Goal: Task Accomplishment & Management: Use online tool/utility

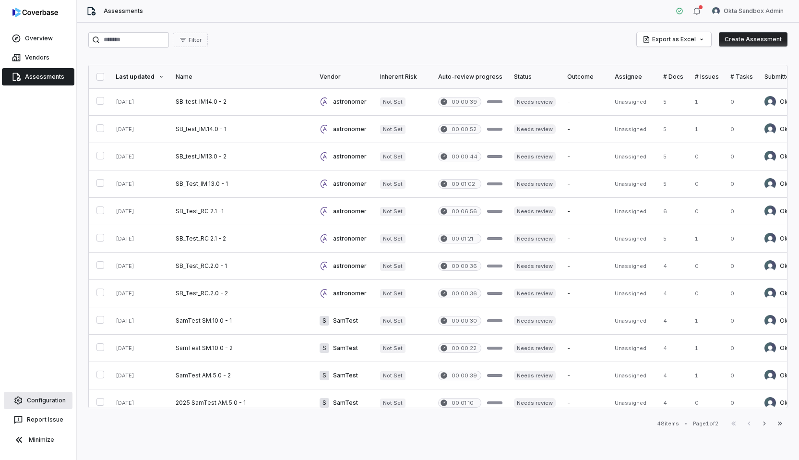
click at [46, 396] on link "Configuration" at bounding box center [38, 400] width 69 height 17
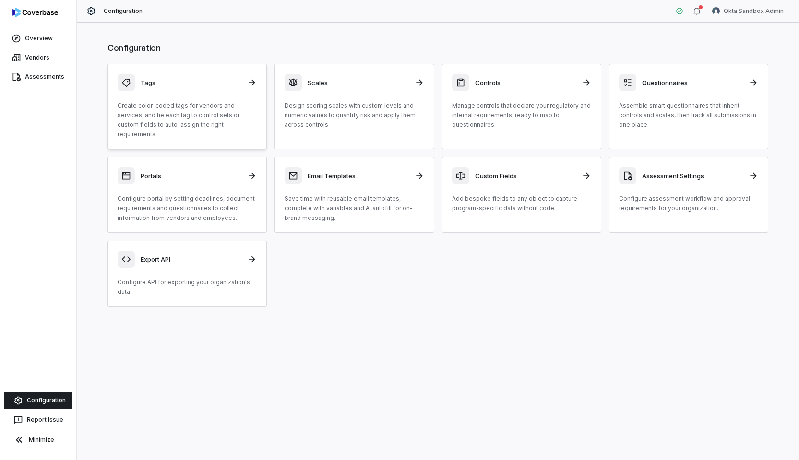
click at [186, 111] on p "Create color-coded tags for vendors and services, and tie each tag to control s…" at bounding box center [187, 120] width 139 height 38
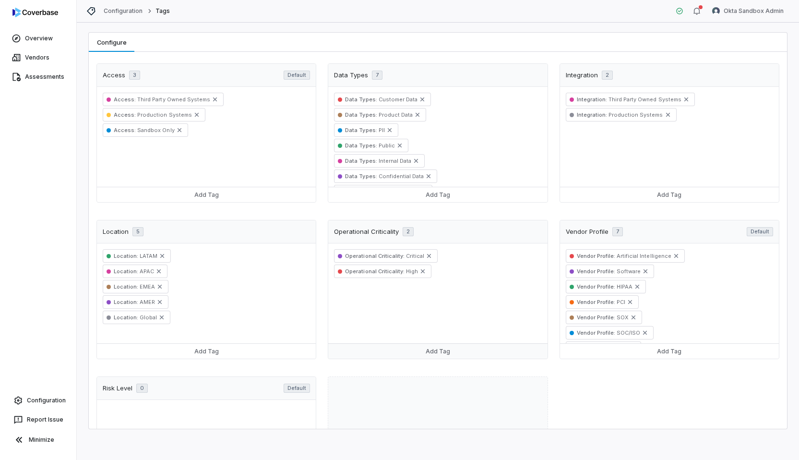
click at [446, 349] on button "Add Tag" at bounding box center [437, 350] width 219 height 15
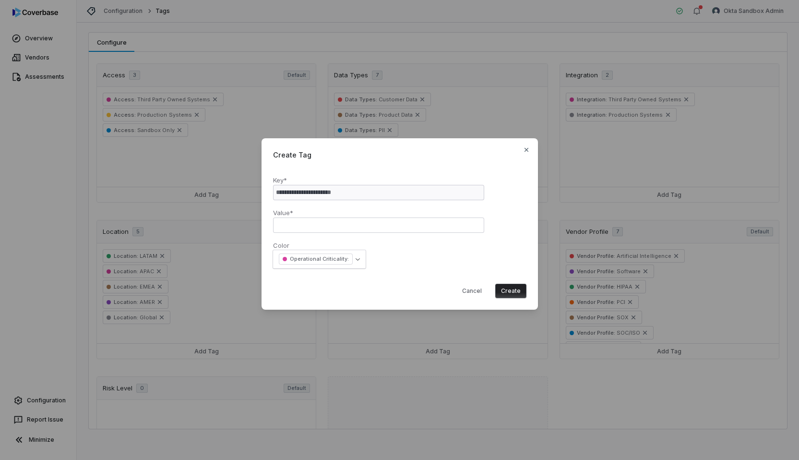
select select
click at [417, 364] on div "**********" at bounding box center [399, 230] width 799 height 460
select select
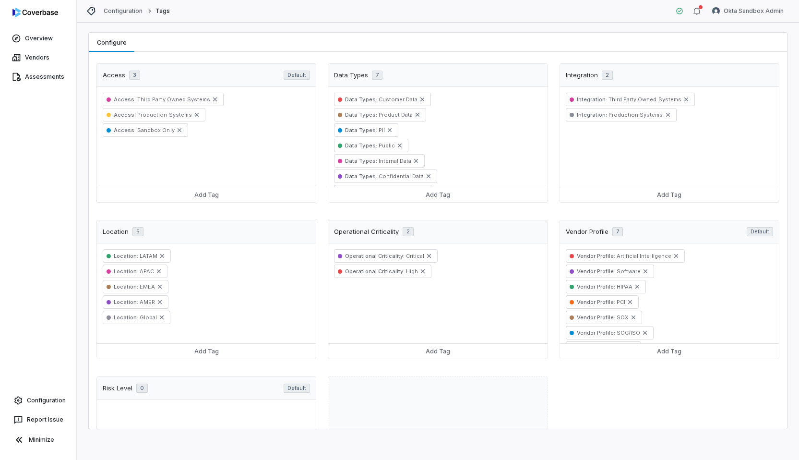
scroll to position [104, 0]
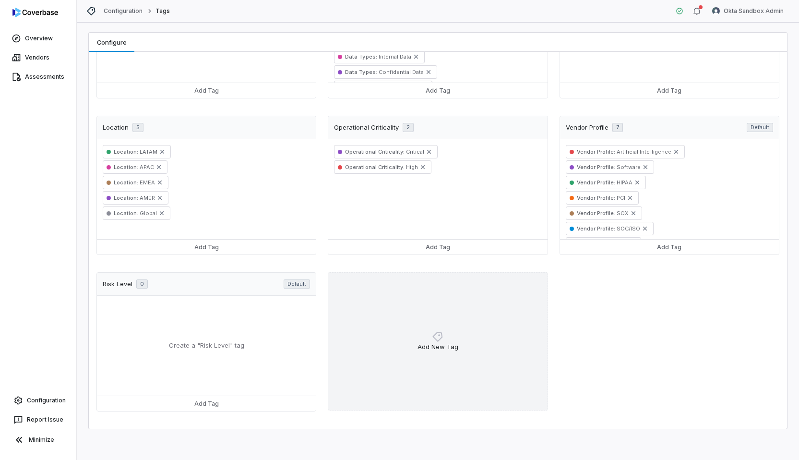
click at [432, 331] on icon at bounding box center [438, 337] width 12 height 12
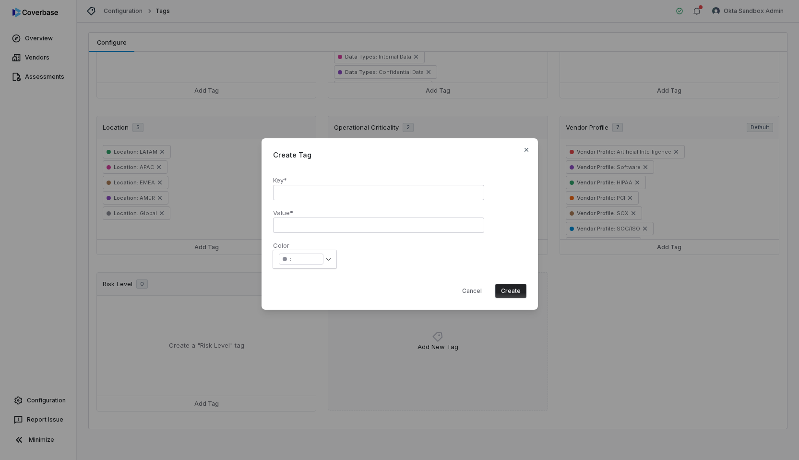
click at [364, 321] on div "Create Tag Key* Value* Color : * * * * * * * * * Cancel Create Close" at bounding box center [399, 230] width 799 height 214
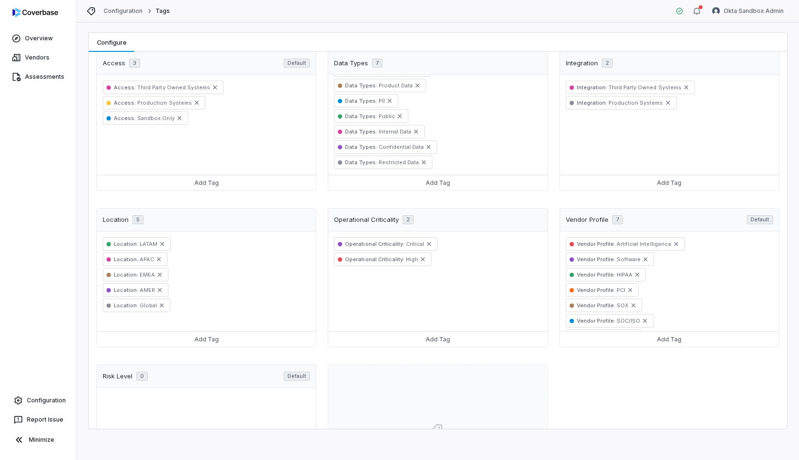
scroll to position [0, 0]
